Goal: Transaction & Acquisition: Purchase product/service

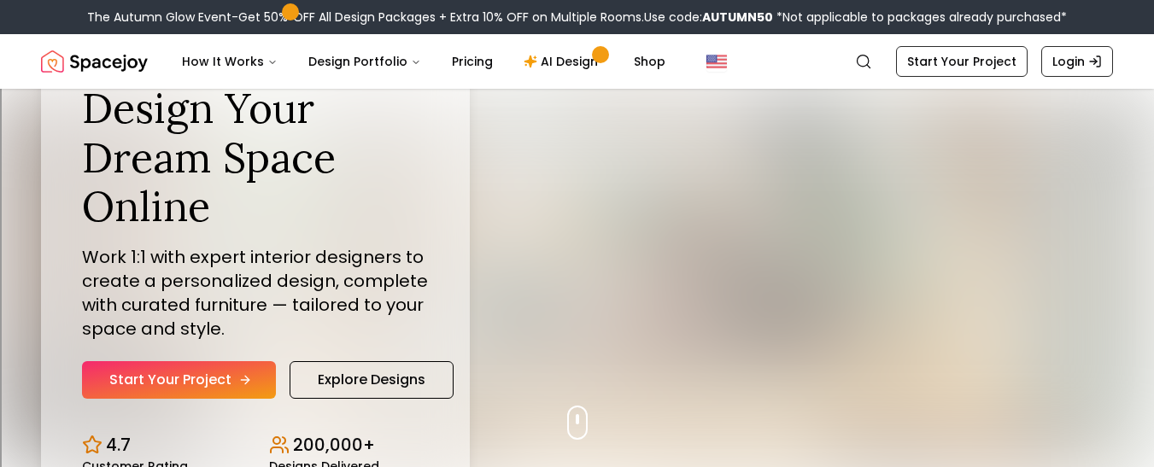
click at [215, 373] on link "Start Your Project" at bounding box center [179, 380] width 194 height 38
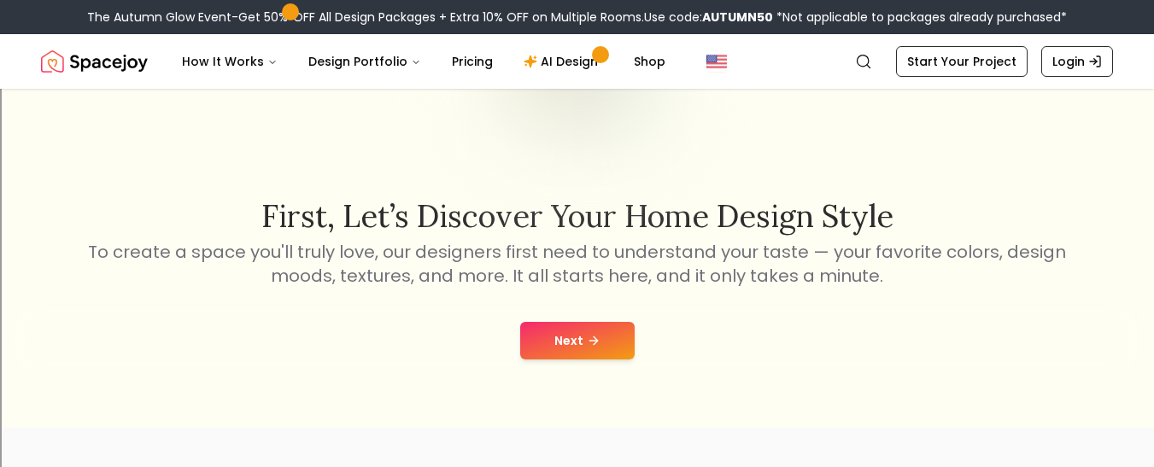
click at [572, 328] on button "Next" at bounding box center [577, 341] width 114 height 38
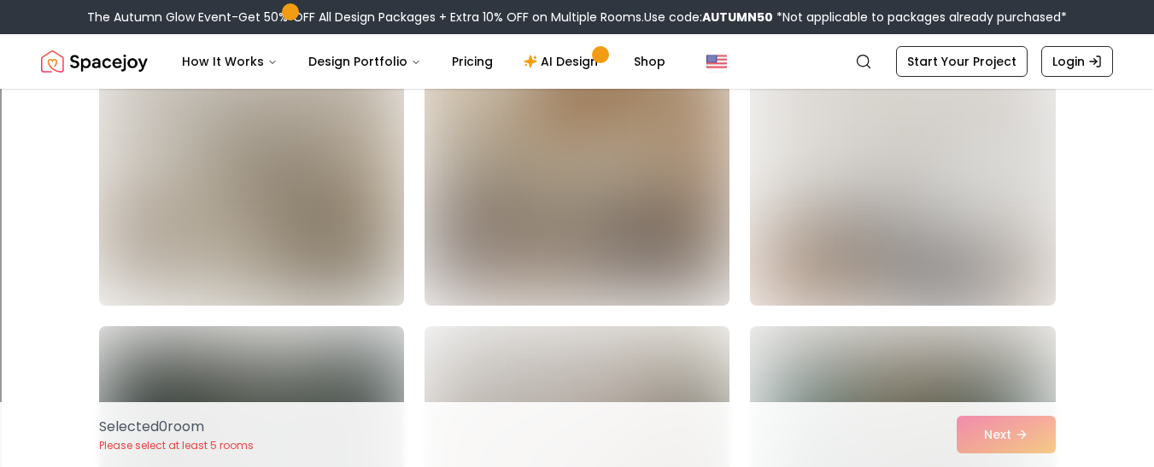
scroll to position [497, 0]
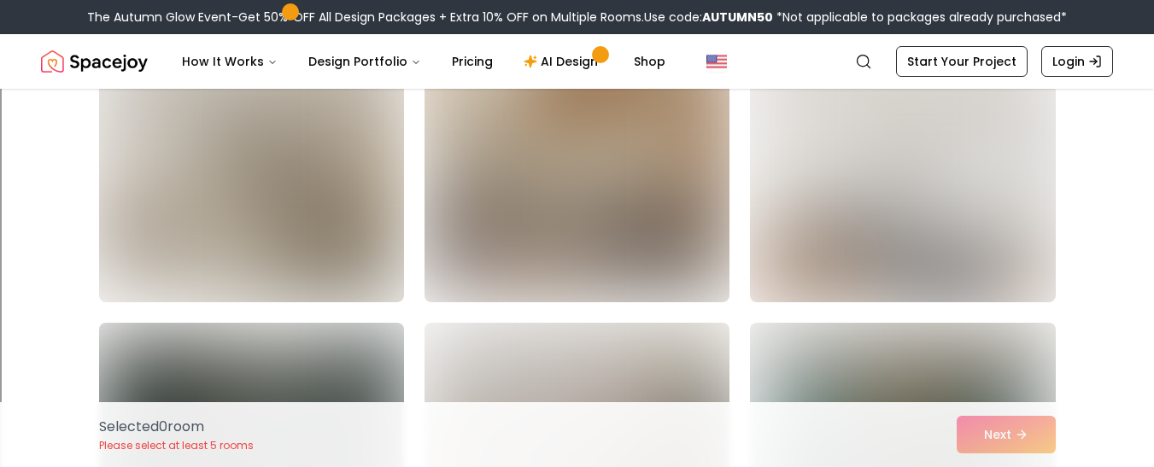
click at [356, 176] on img at bounding box center [251, 165] width 305 height 273
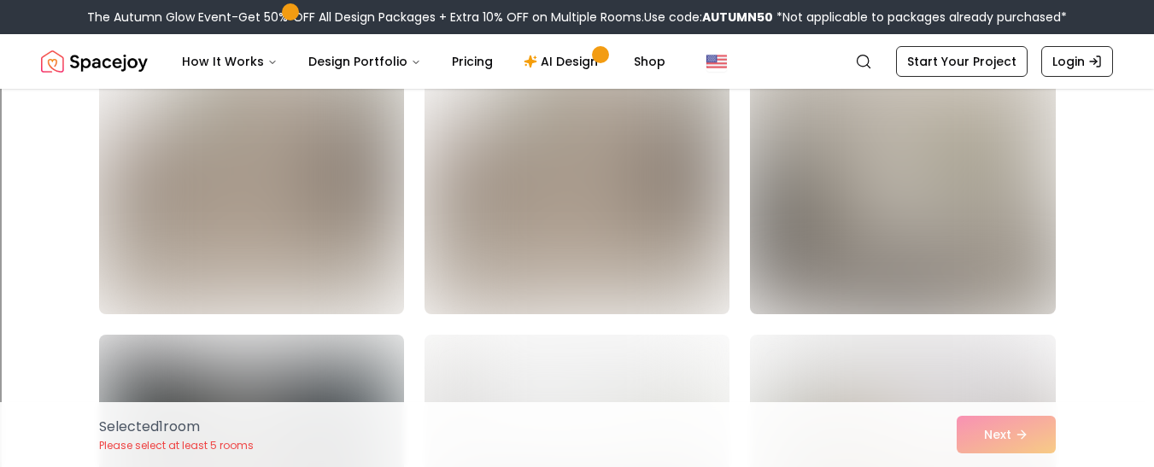
click at [929, 231] on img at bounding box center [902, 177] width 320 height 287
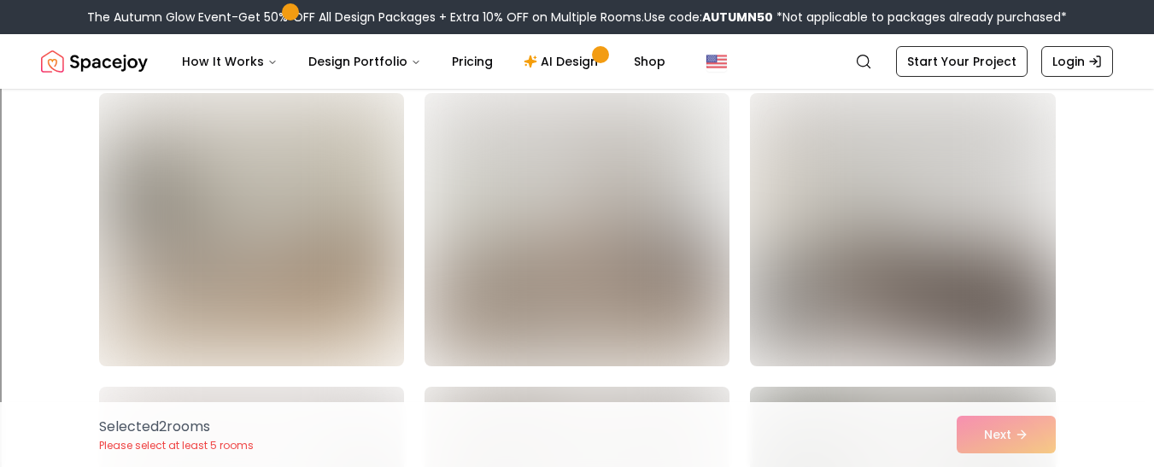
scroll to position [2776, 0]
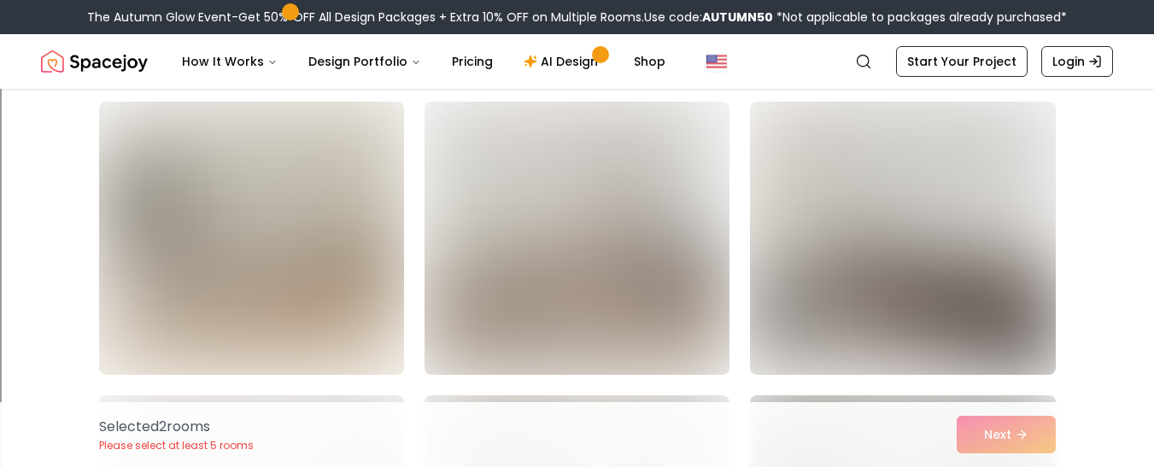
click at [312, 236] on img at bounding box center [251, 238] width 305 height 273
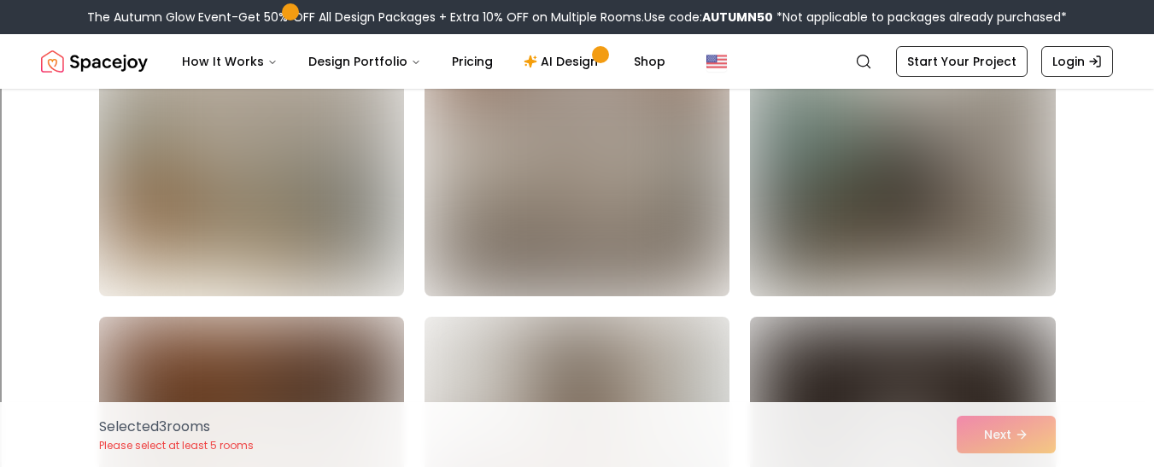
scroll to position [3742, 0]
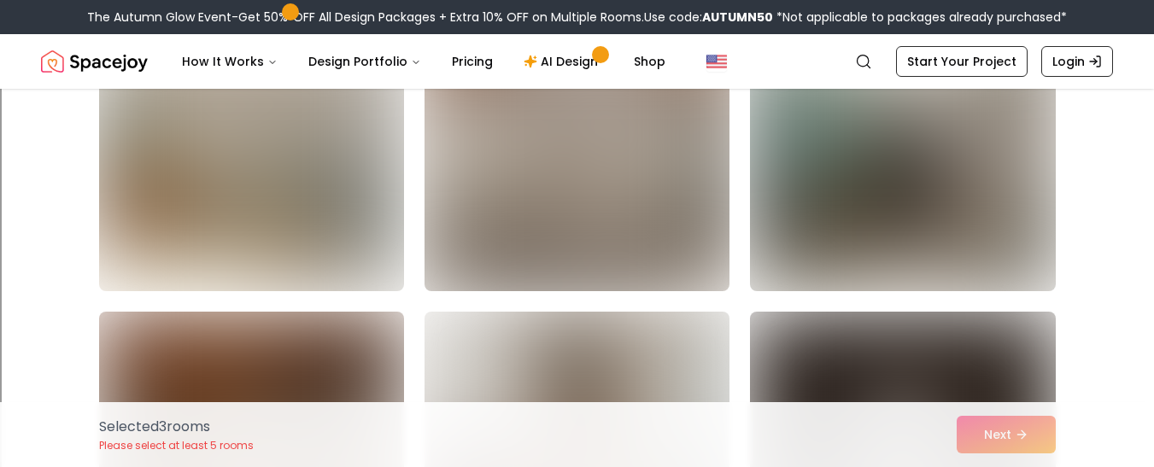
click at [531, 201] on img at bounding box center [577, 154] width 320 height 287
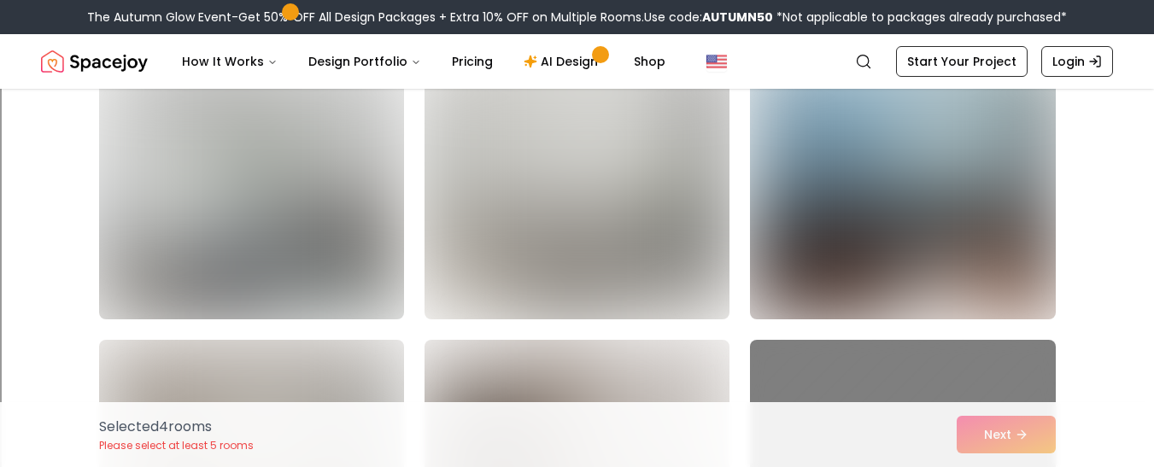
scroll to position [4302, 0]
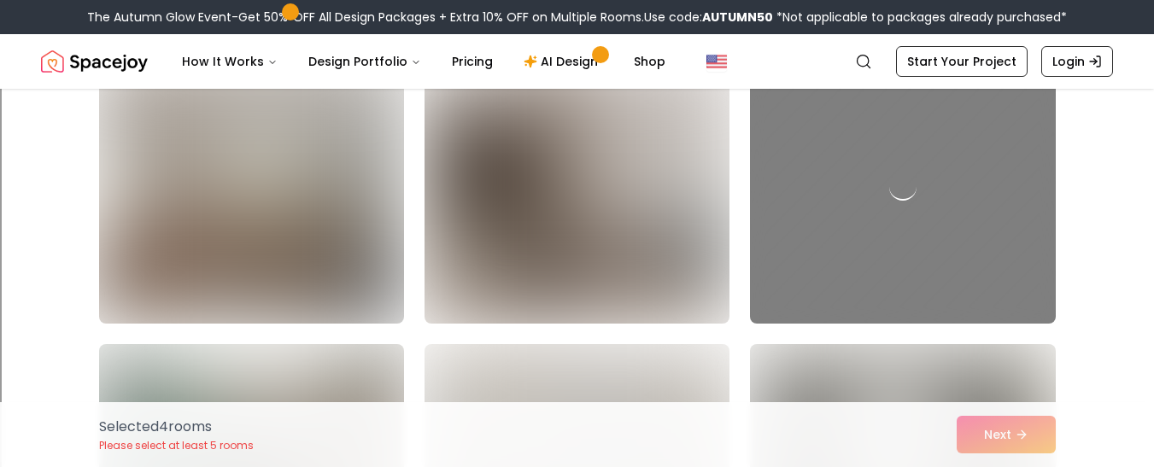
click at [540, 258] on img at bounding box center [577, 186] width 305 height 273
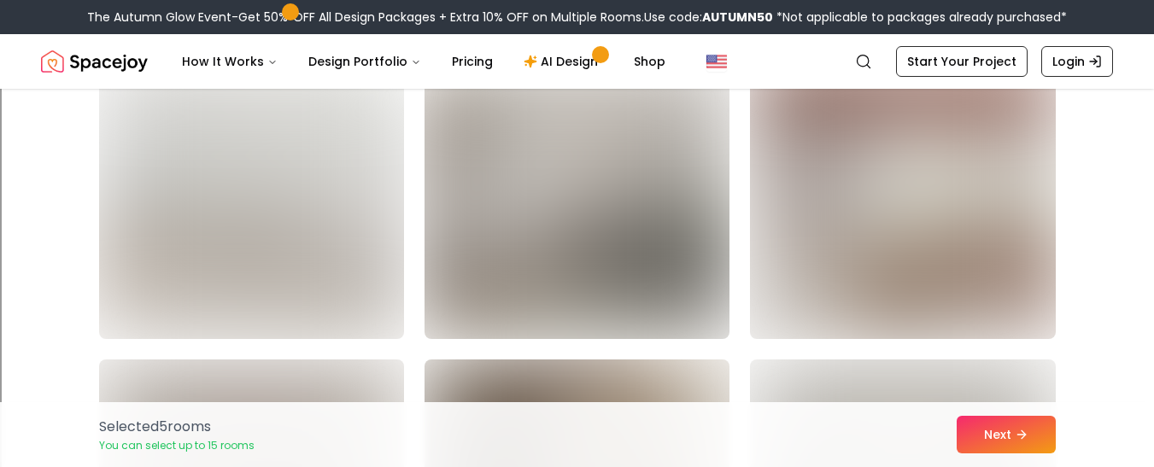
scroll to position [5164, 0]
click at [361, 246] on img at bounding box center [251, 201] width 320 height 287
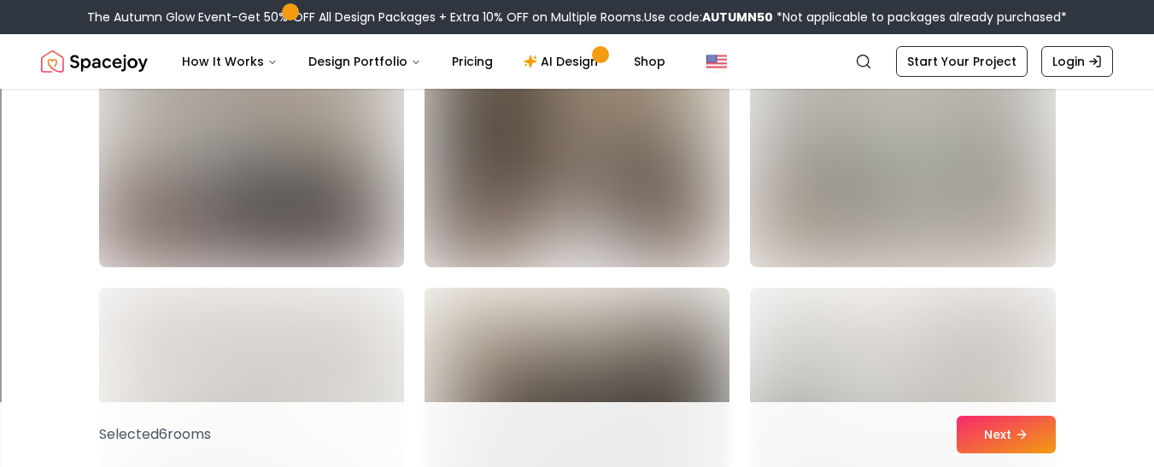
scroll to position [5513, 0]
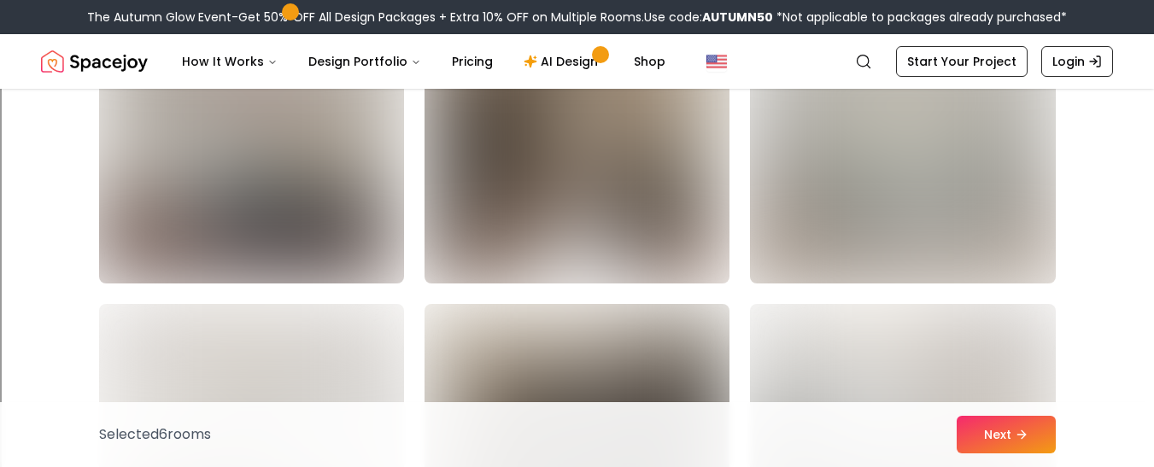
click at [841, 220] on img at bounding box center [902, 146] width 320 height 287
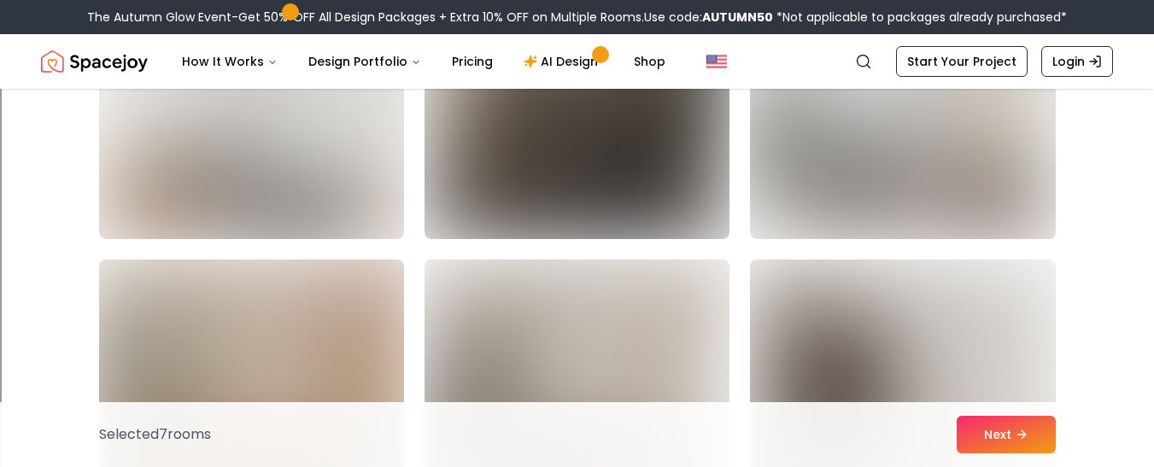
scroll to position [5850, 0]
click at [988, 435] on button "Next" at bounding box center [1006, 435] width 99 height 38
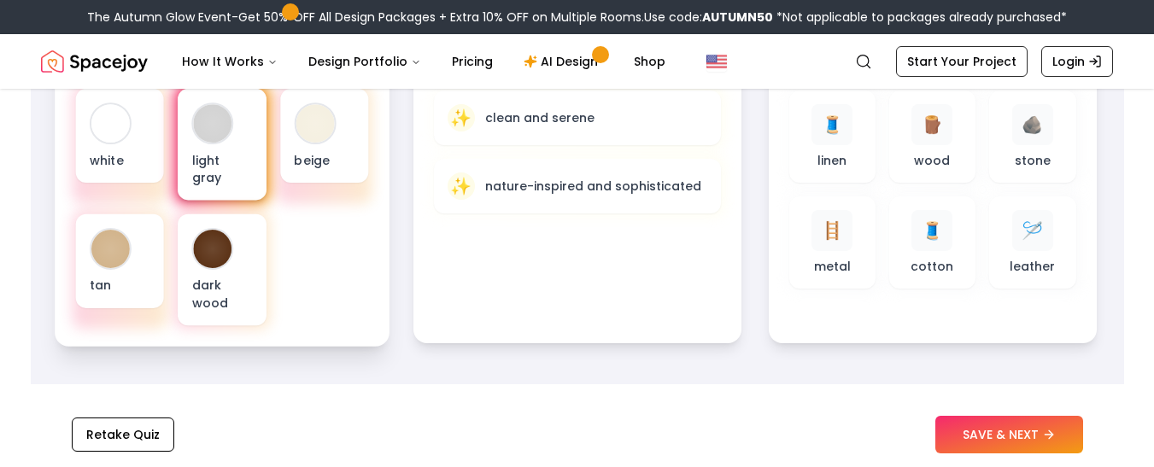
scroll to position [713, 0]
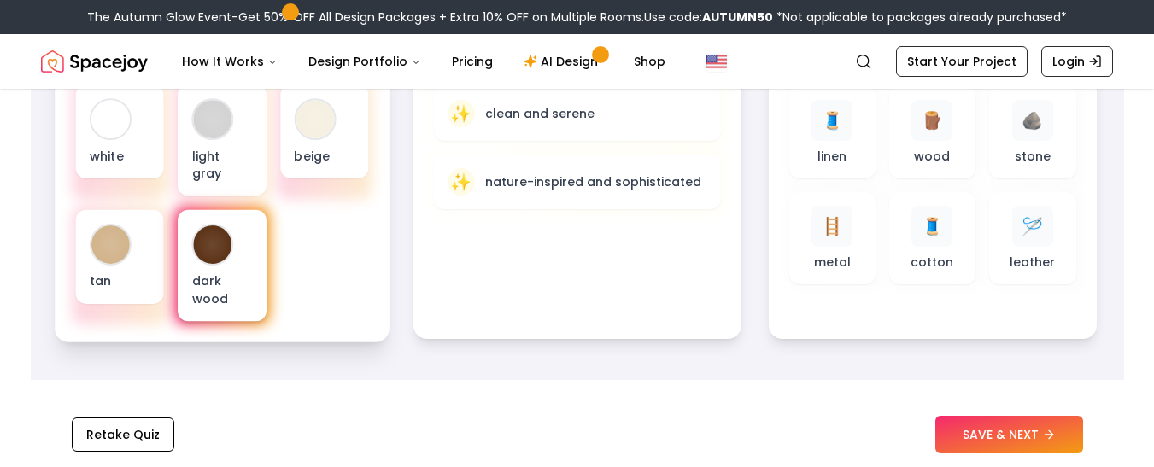
click at [217, 273] on p "dark wood" at bounding box center [221, 290] width 61 height 35
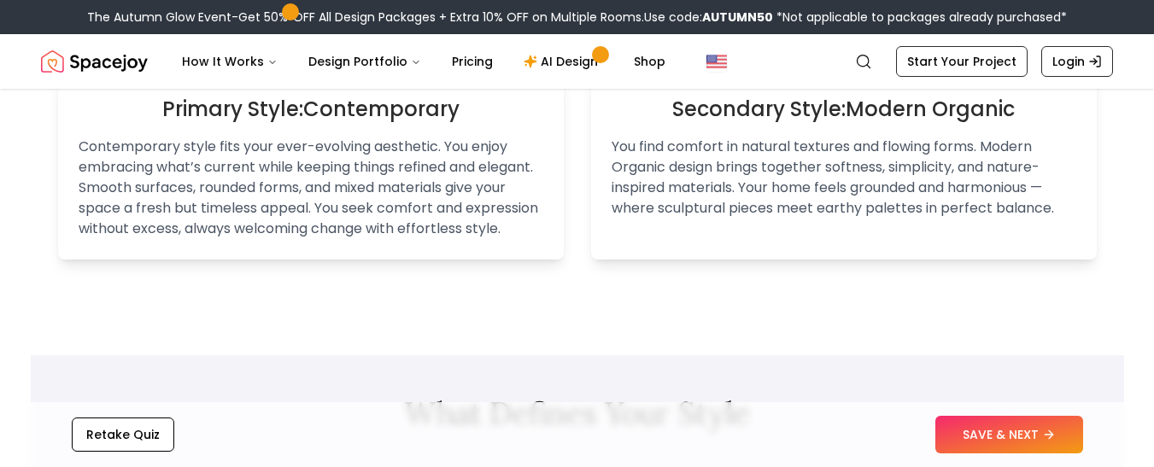
scroll to position [1428, 0]
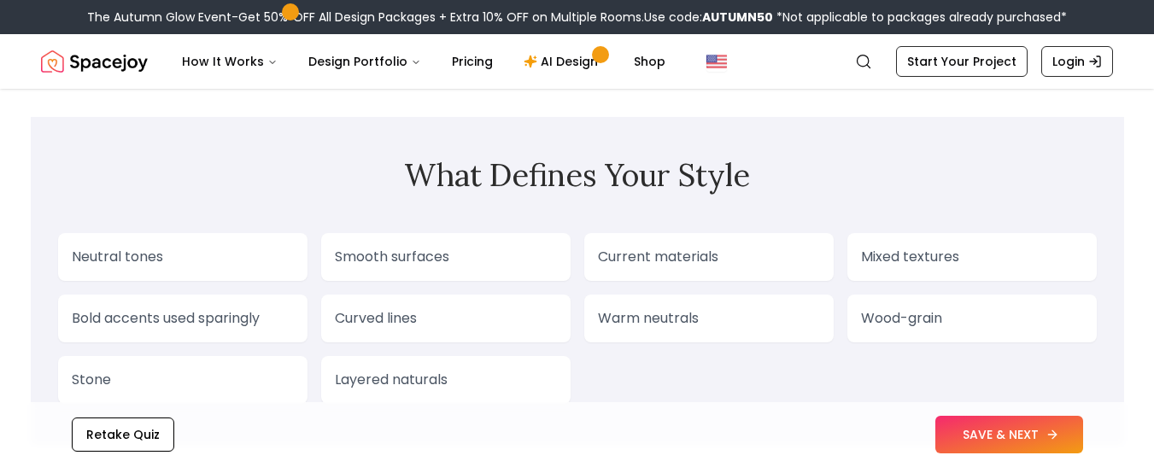
click at [972, 424] on button "SAVE & NEXT" at bounding box center [1010, 435] width 148 height 38
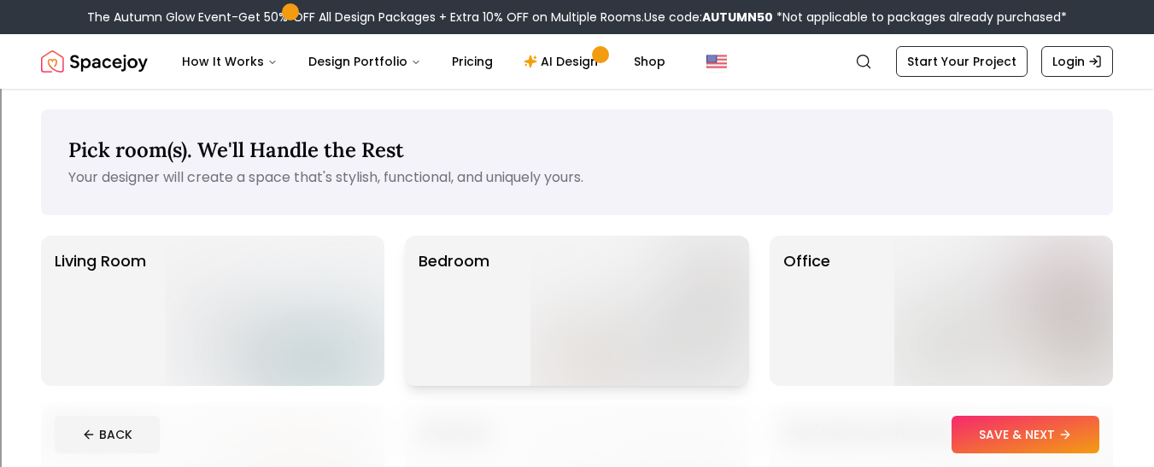
click at [608, 284] on img at bounding box center [640, 311] width 219 height 150
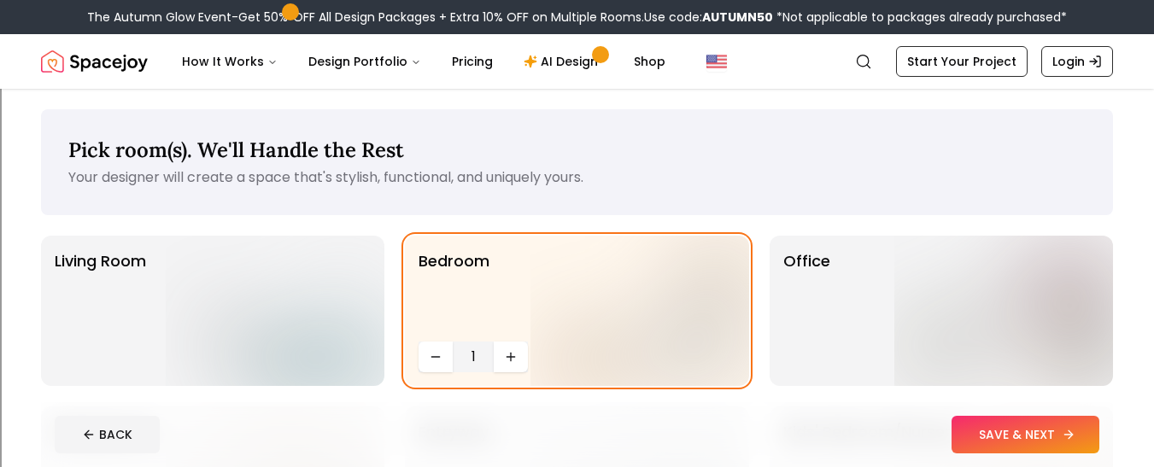
click at [1002, 438] on button "SAVE & NEXT" at bounding box center [1026, 435] width 148 height 38
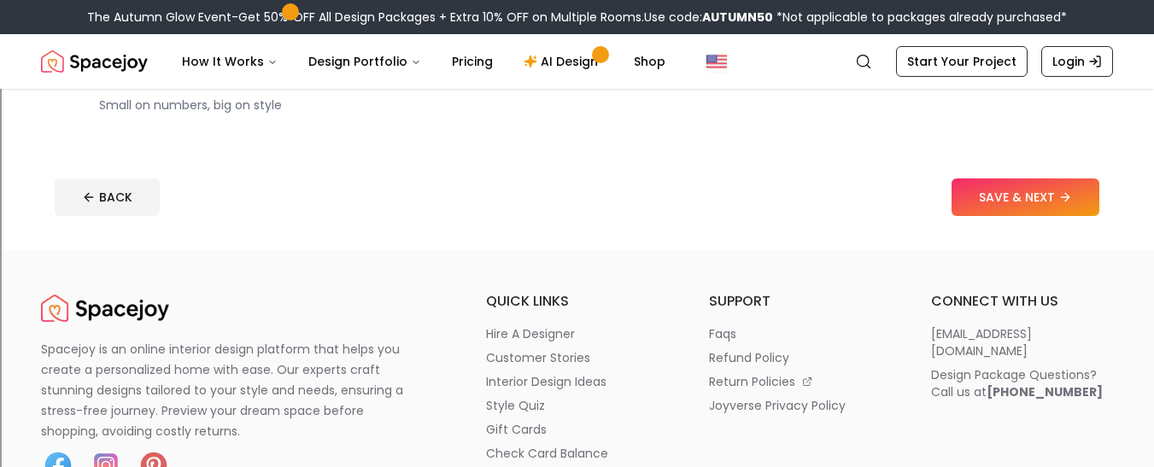
scroll to position [520, 0]
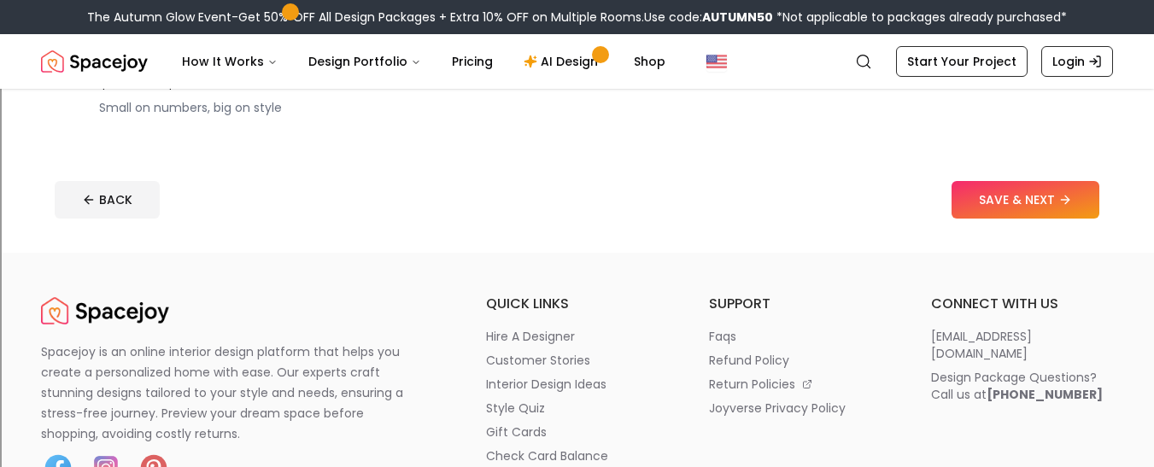
click at [945, 202] on div "BACK SAVE & NEXT" at bounding box center [577, 200] width 1045 height 38
click at [979, 200] on button "SAVE & NEXT" at bounding box center [1026, 200] width 148 height 38
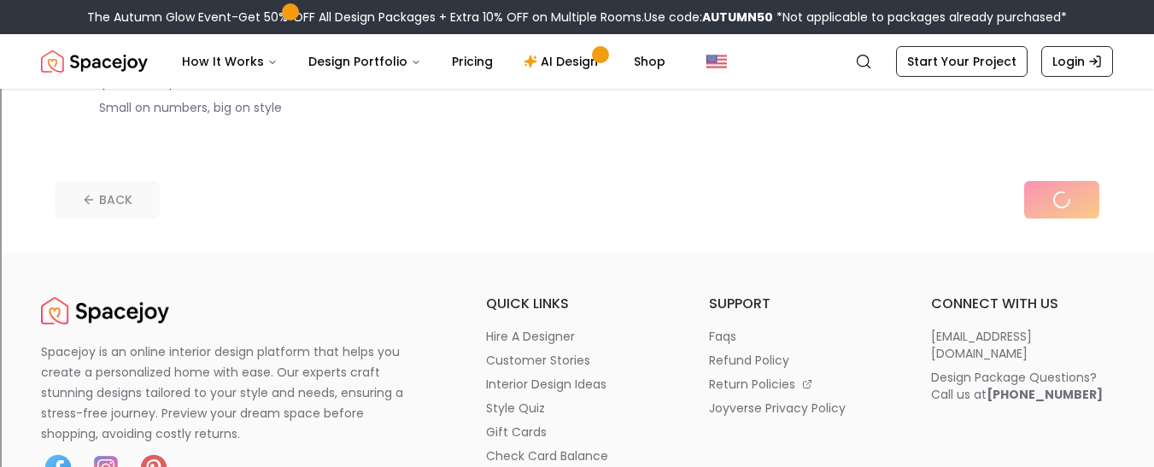
scroll to position [404, 0]
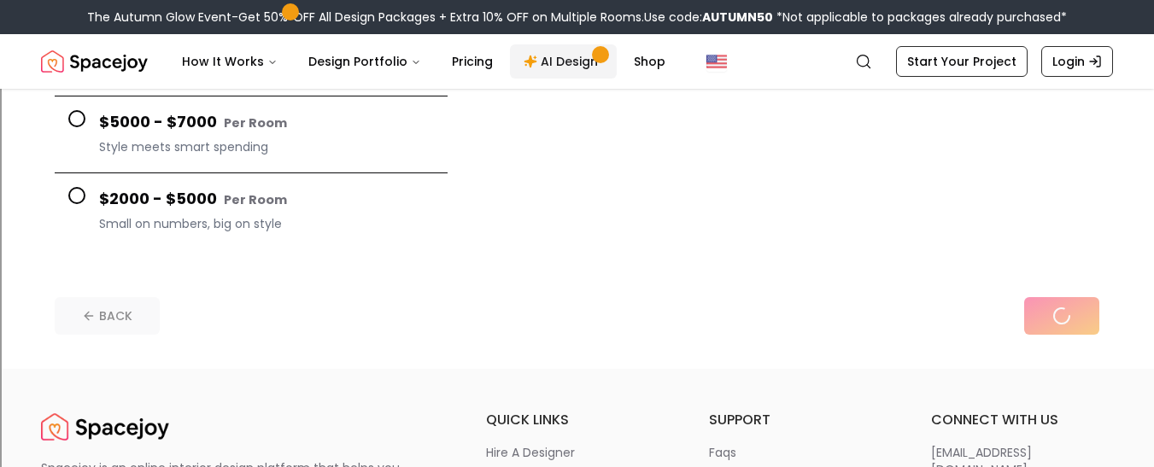
click at [557, 67] on link "AI Design" at bounding box center [563, 61] width 107 height 34
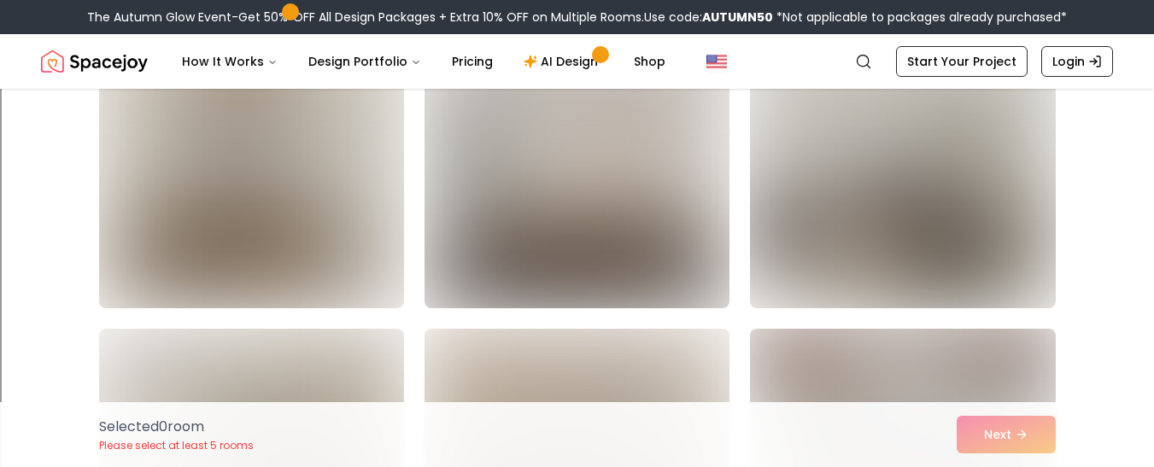
scroll to position [493, 0]
click at [676, 247] on img at bounding box center [577, 169] width 320 height 287
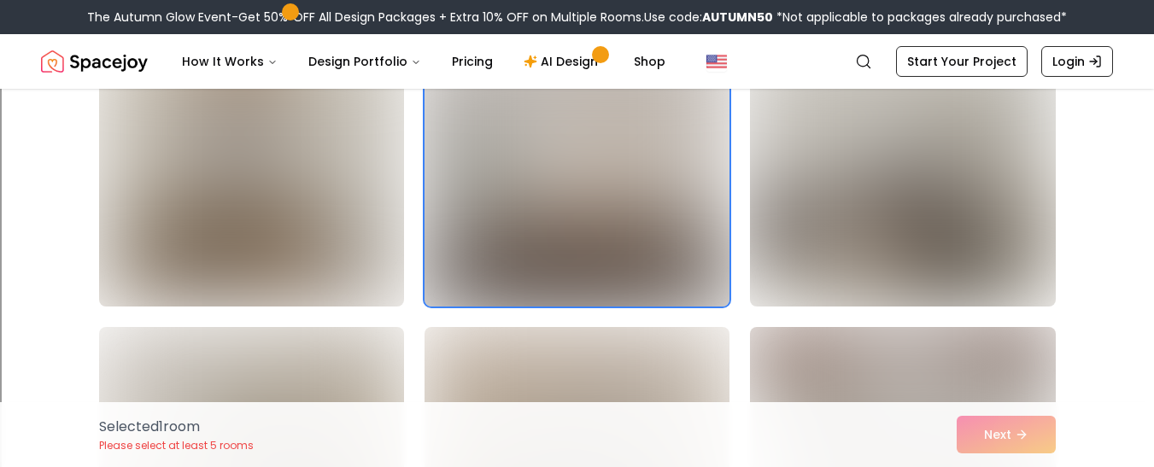
click at [674, 236] on img at bounding box center [577, 169] width 320 height 287
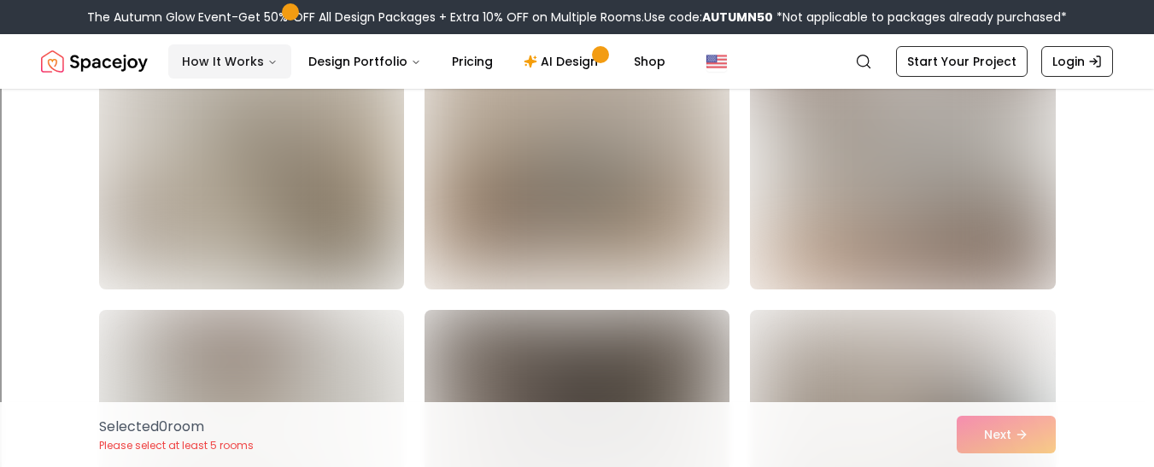
scroll to position [825, 0]
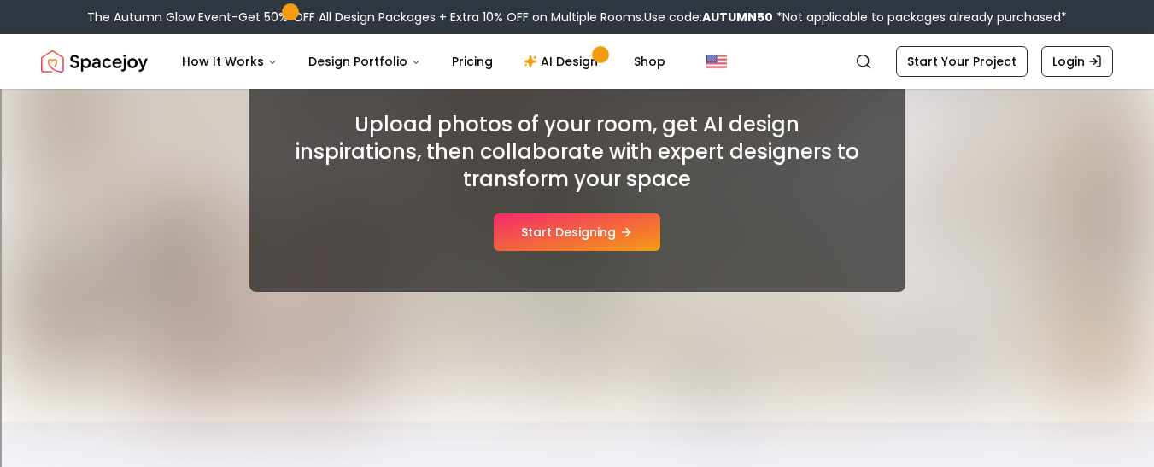
scroll to position [262, 0]
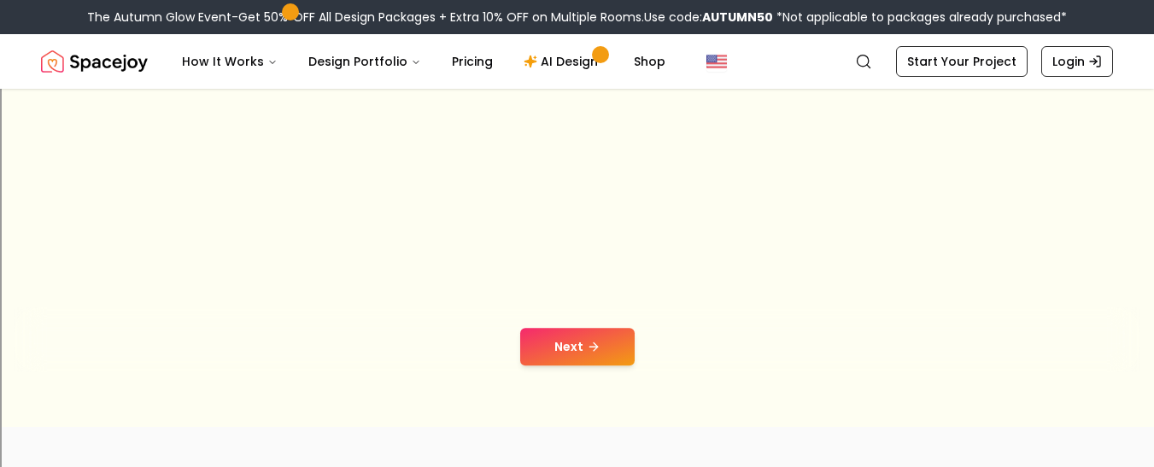
scroll to position [191, 0]
